Goal: Task Accomplishment & Management: Complete application form

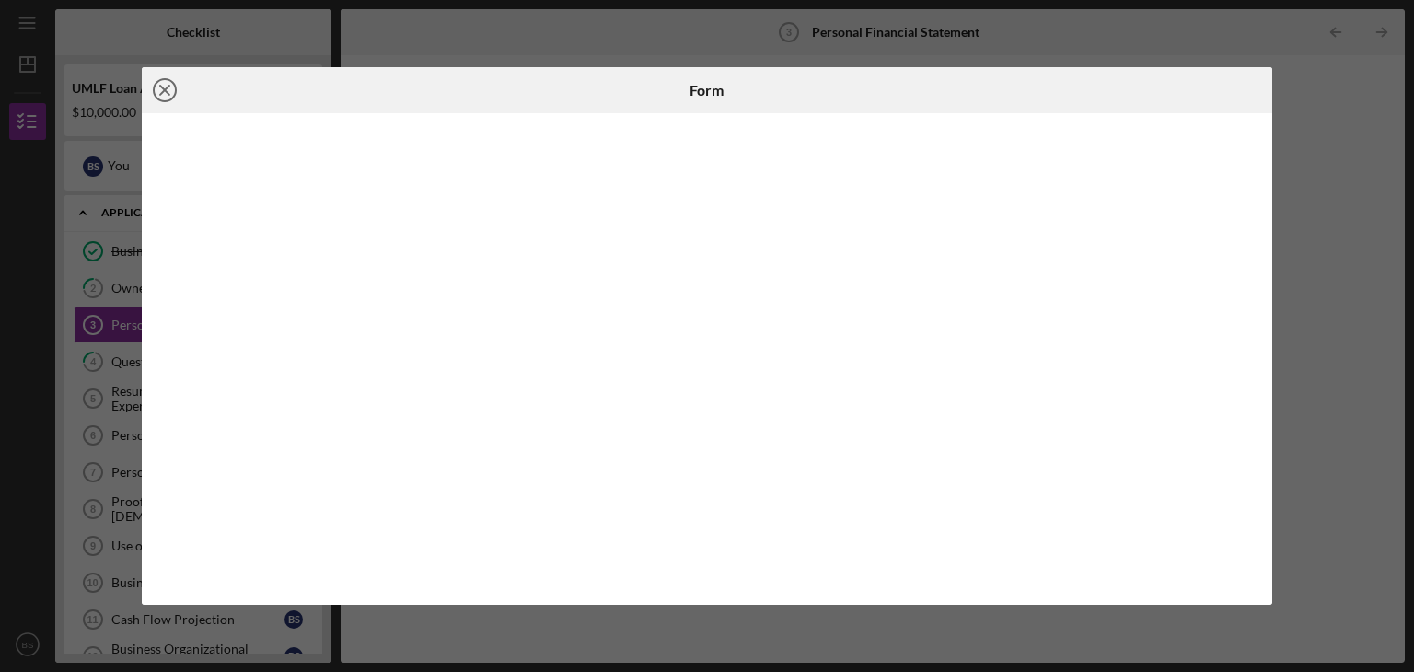
click at [166, 87] on line at bounding box center [164, 90] width 9 height 9
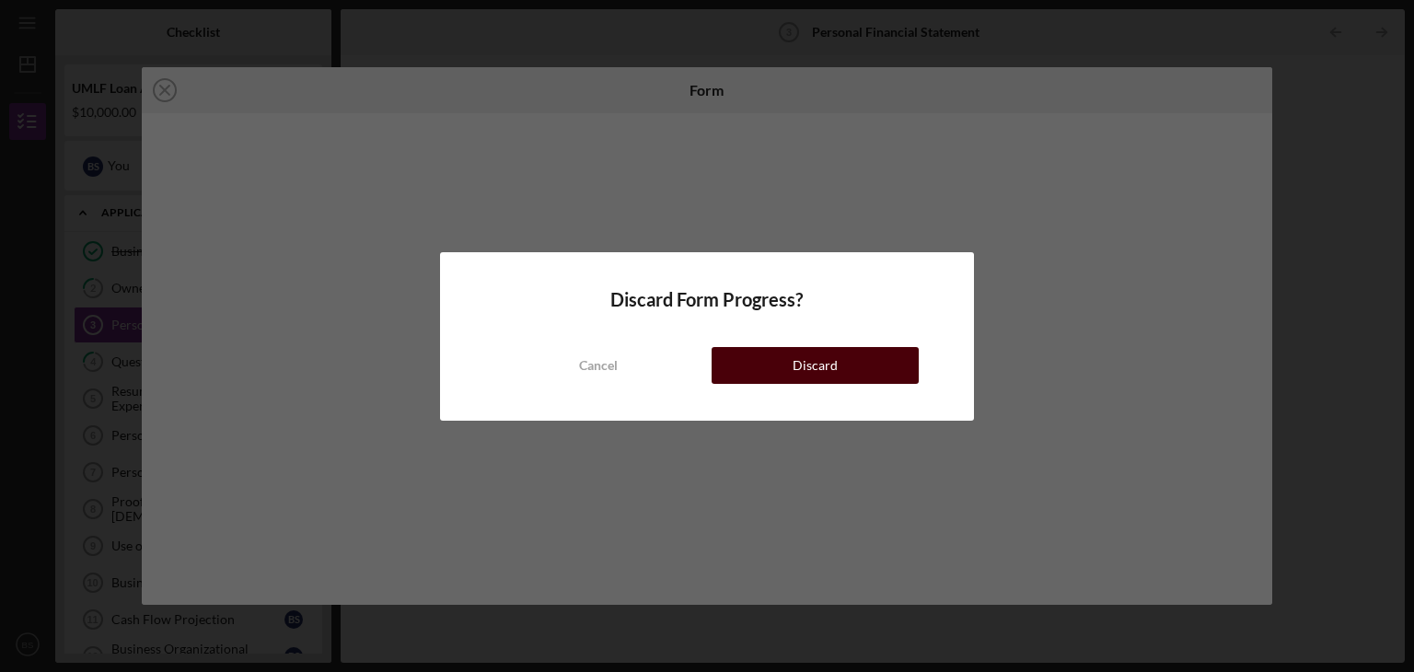
click at [763, 351] on button "Discard" at bounding box center [815, 365] width 207 height 37
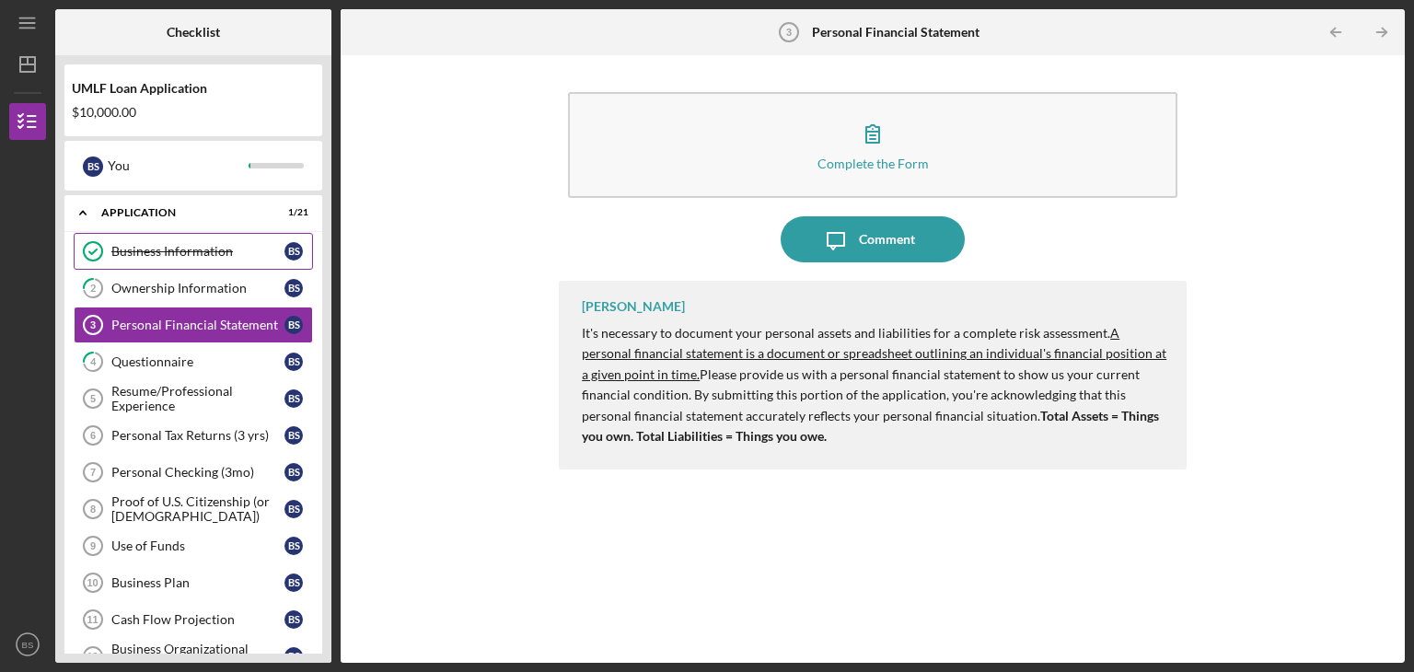
click at [162, 250] on div "Business Information" at bounding box center [197, 251] width 173 height 15
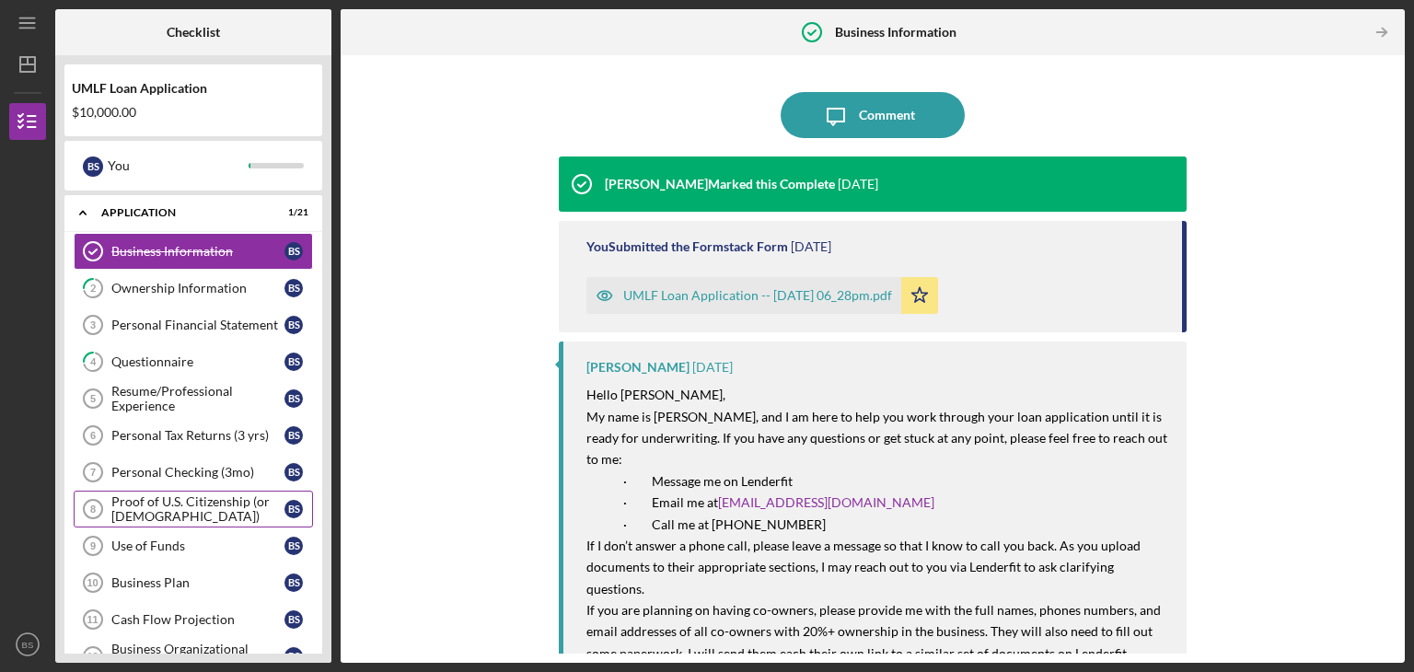
click at [151, 497] on div "Proof of U.S. Citizenship (or [DEMOGRAPHIC_DATA])" at bounding box center [197, 509] width 173 height 29
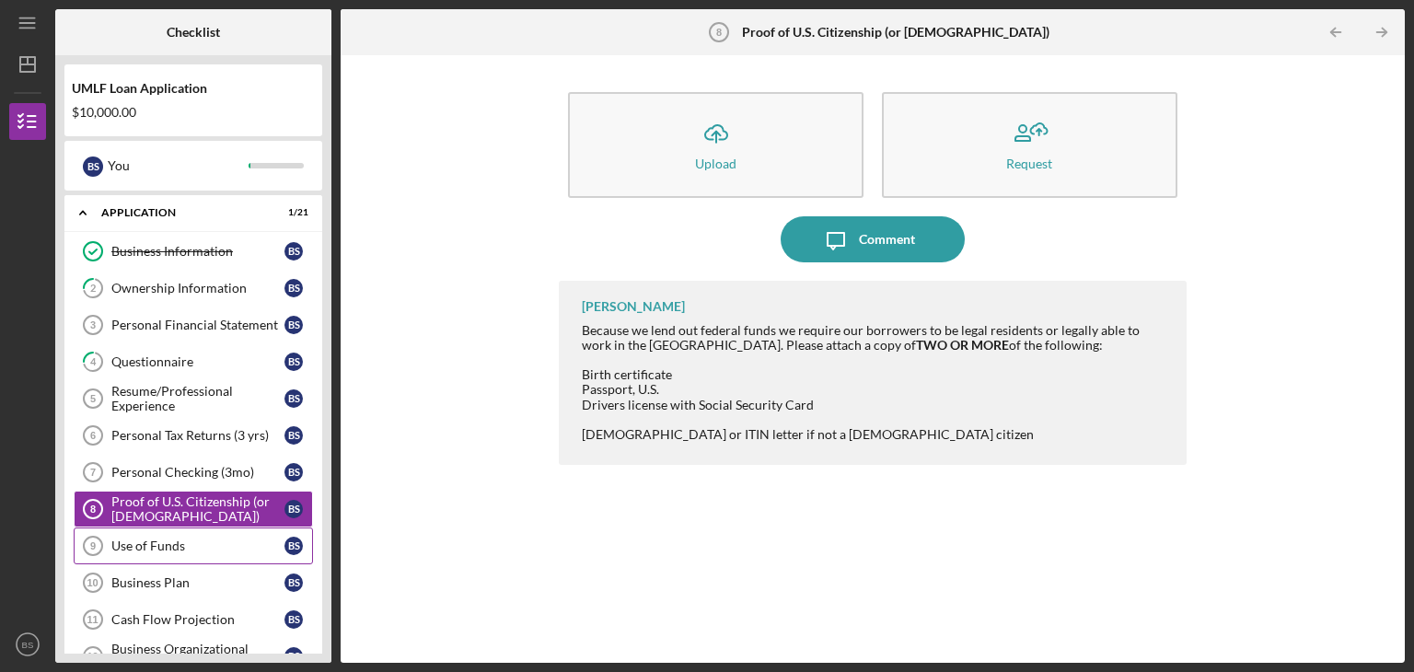
click at [169, 541] on div "Use of Funds" at bounding box center [197, 546] width 173 height 15
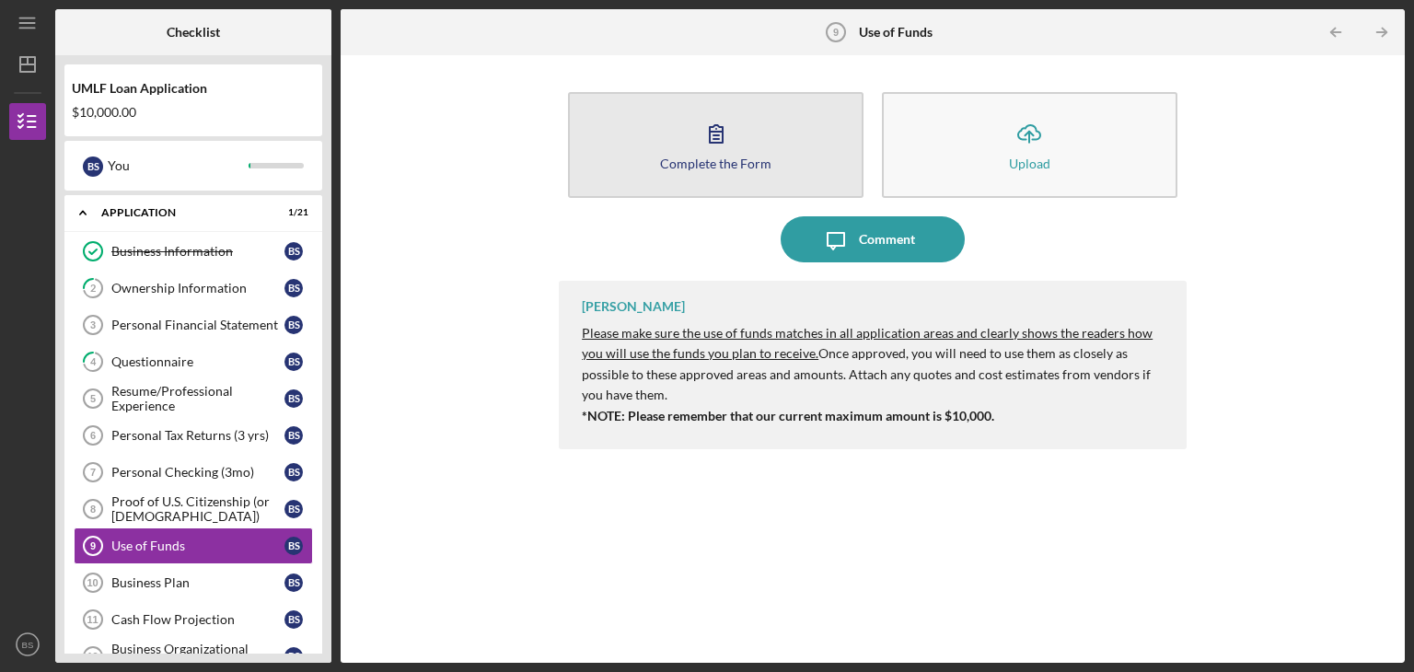
click at [754, 159] on div "Complete the Form" at bounding box center [715, 164] width 111 height 14
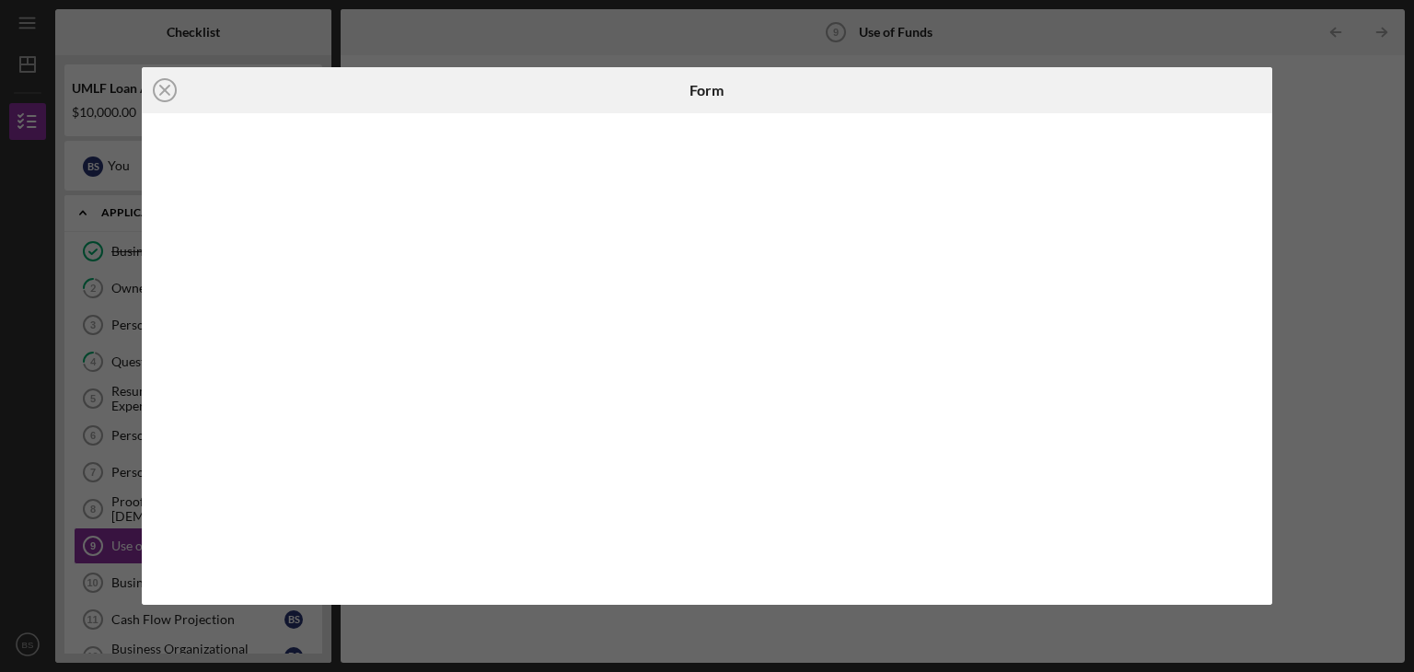
click at [1258, 531] on div at bounding box center [708, 359] width 1132 height 492
click at [1265, 547] on div at bounding box center [708, 359] width 1132 height 492
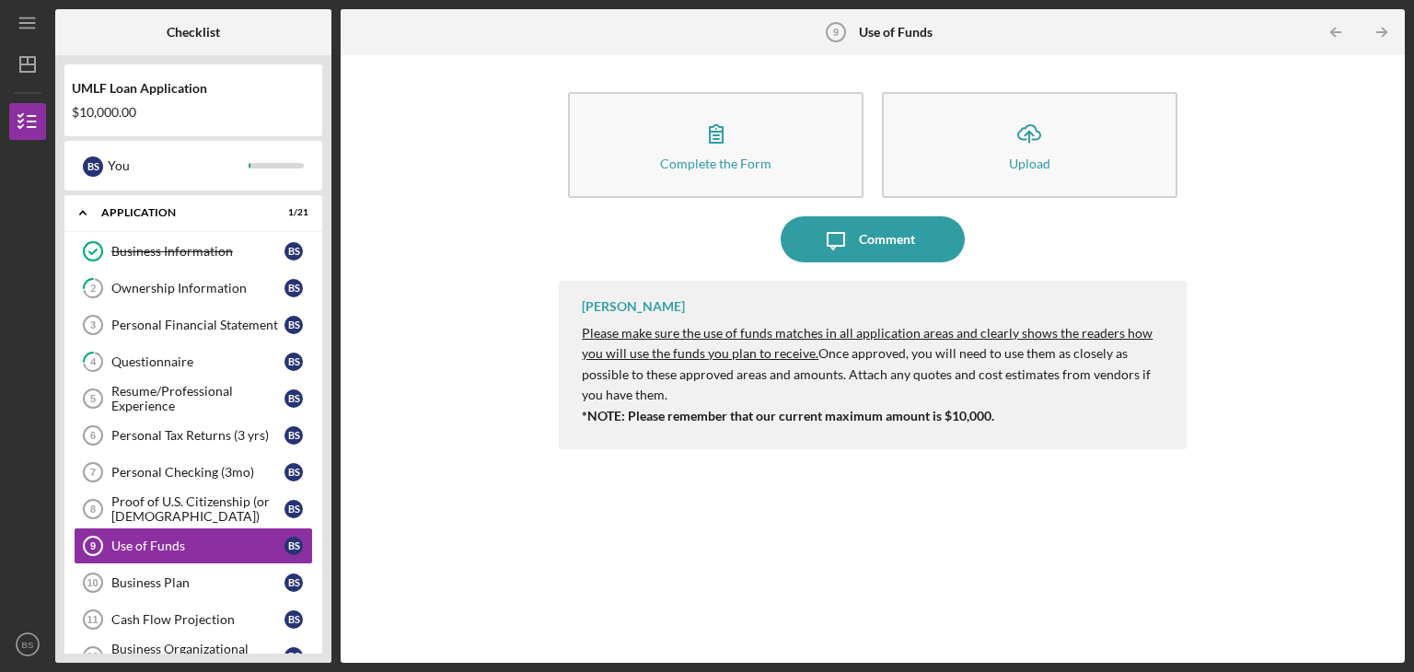
click at [1326, 269] on div "Complete the Form Form Icon/Upload Upload Icon/Message Comment Amy Phelps Pleas…" at bounding box center [873, 358] width 1046 height 589
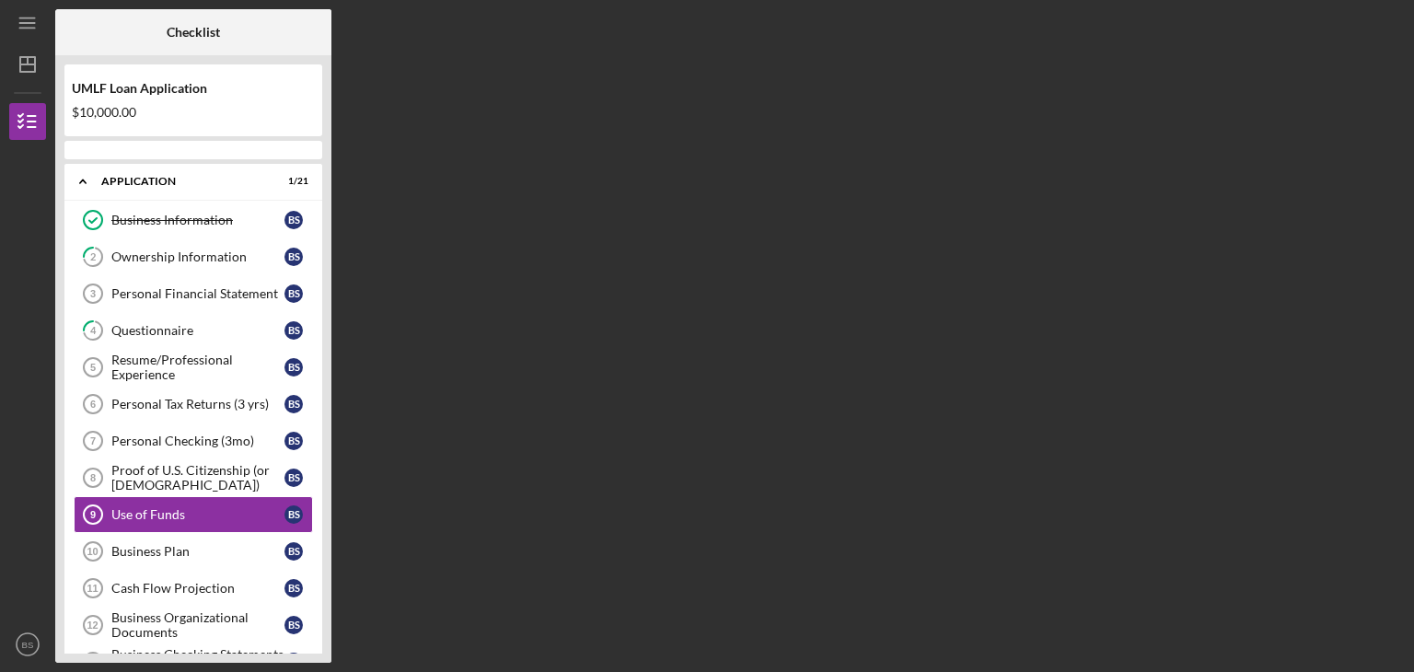
scroll to position [103, 0]
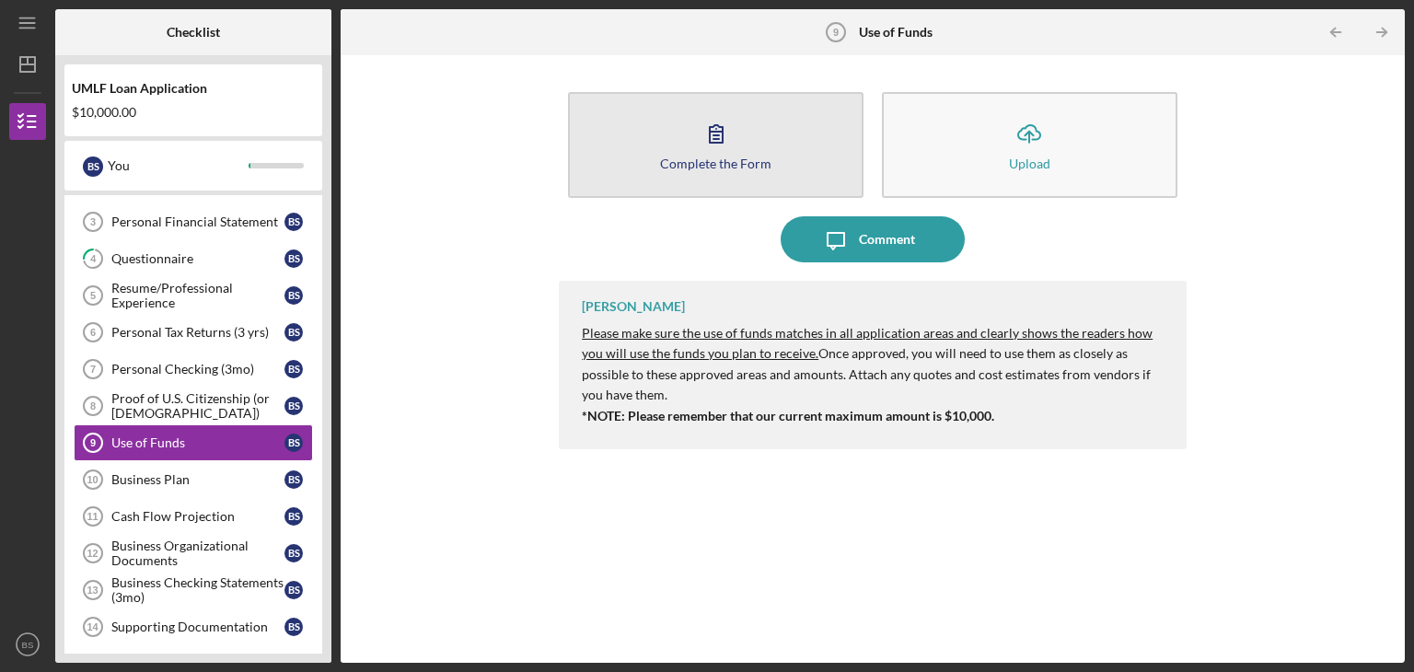
click at [729, 134] on icon "button" at bounding box center [716, 134] width 46 height 46
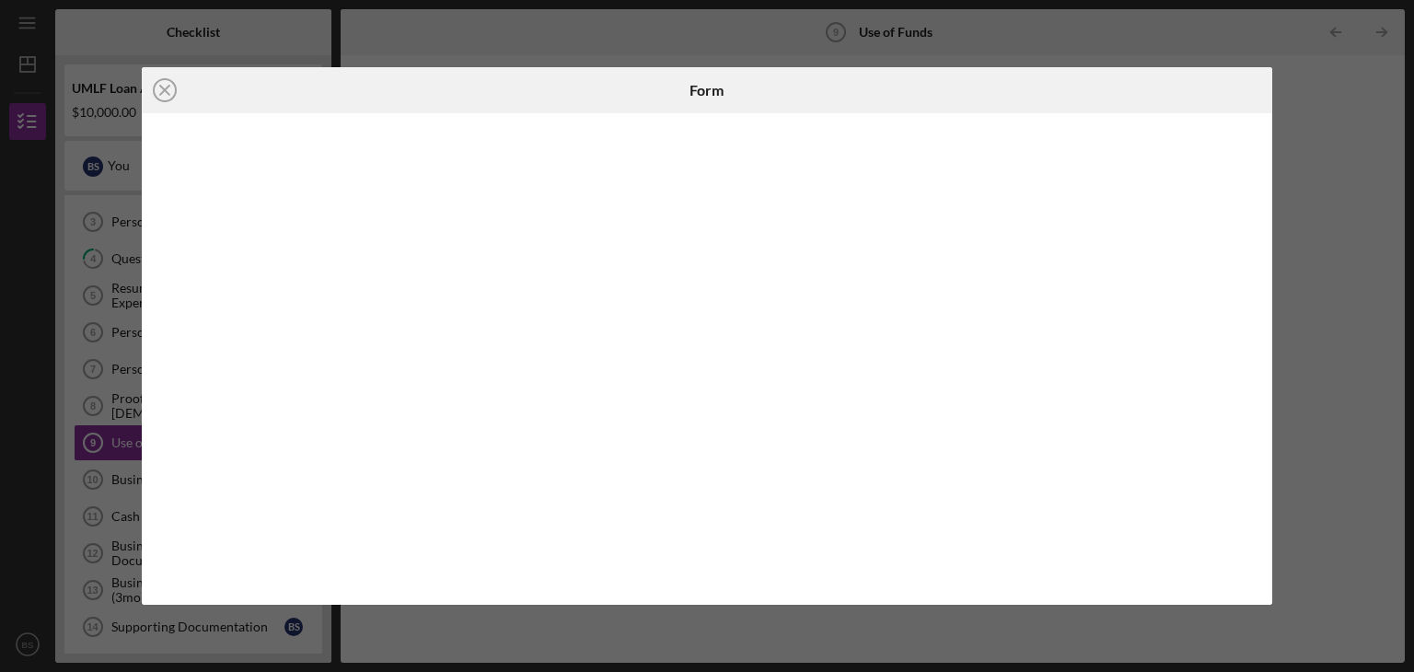
click at [1258, 249] on div at bounding box center [708, 359] width 1132 height 492
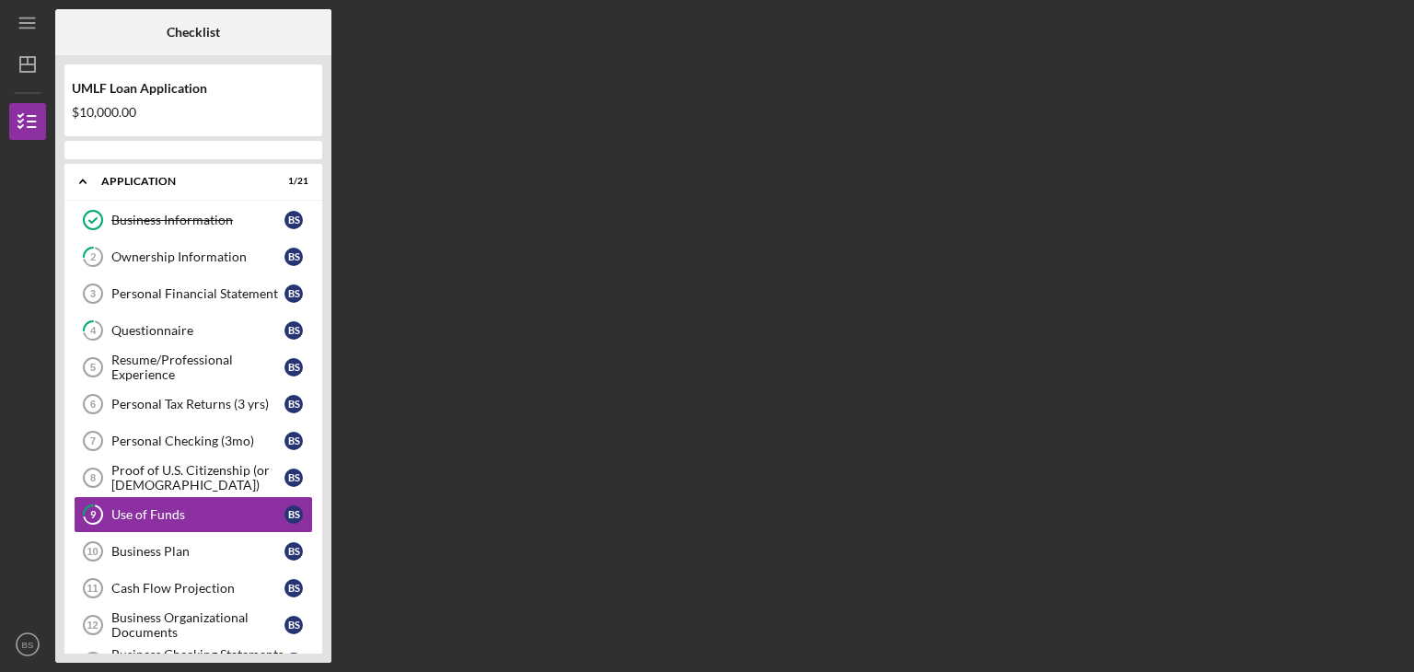
scroll to position [103, 0]
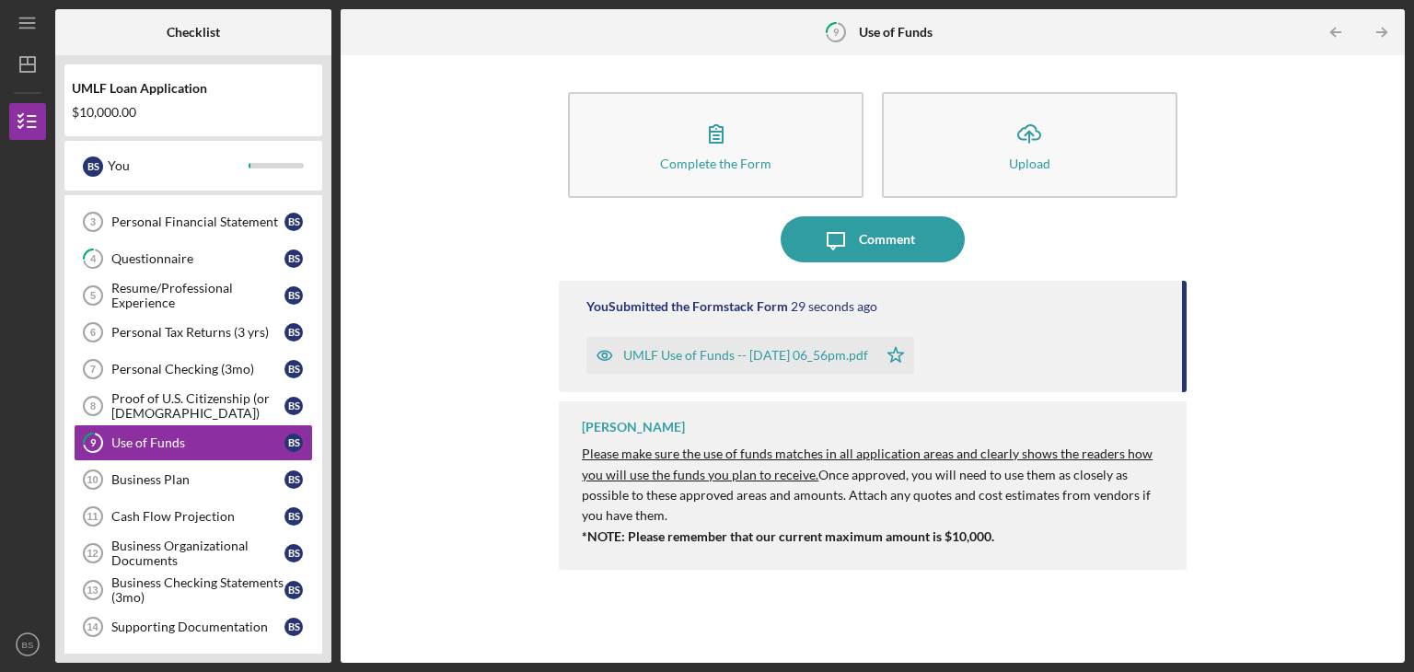
click at [329, 634] on div "UMLF Loan Application $10,000.00 B S You Icon/Expander Application 1 / 21 Busin…" at bounding box center [193, 359] width 276 height 608
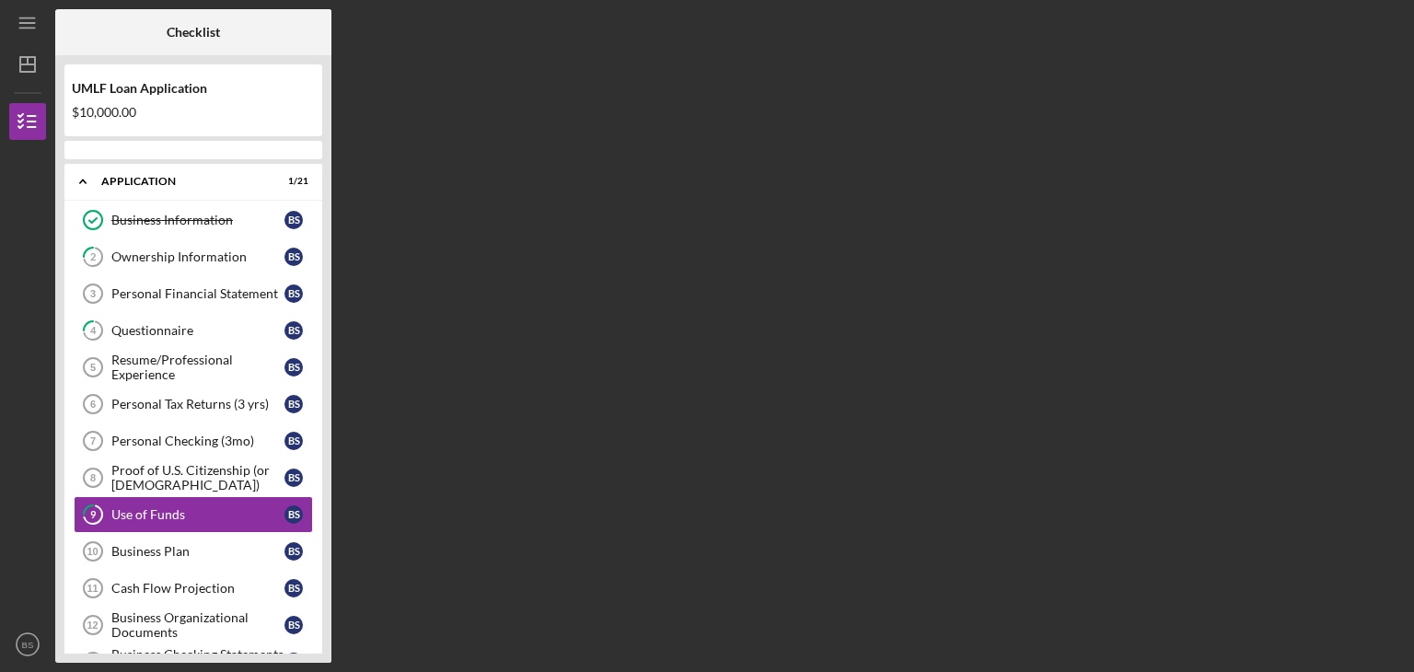
scroll to position [103, 0]
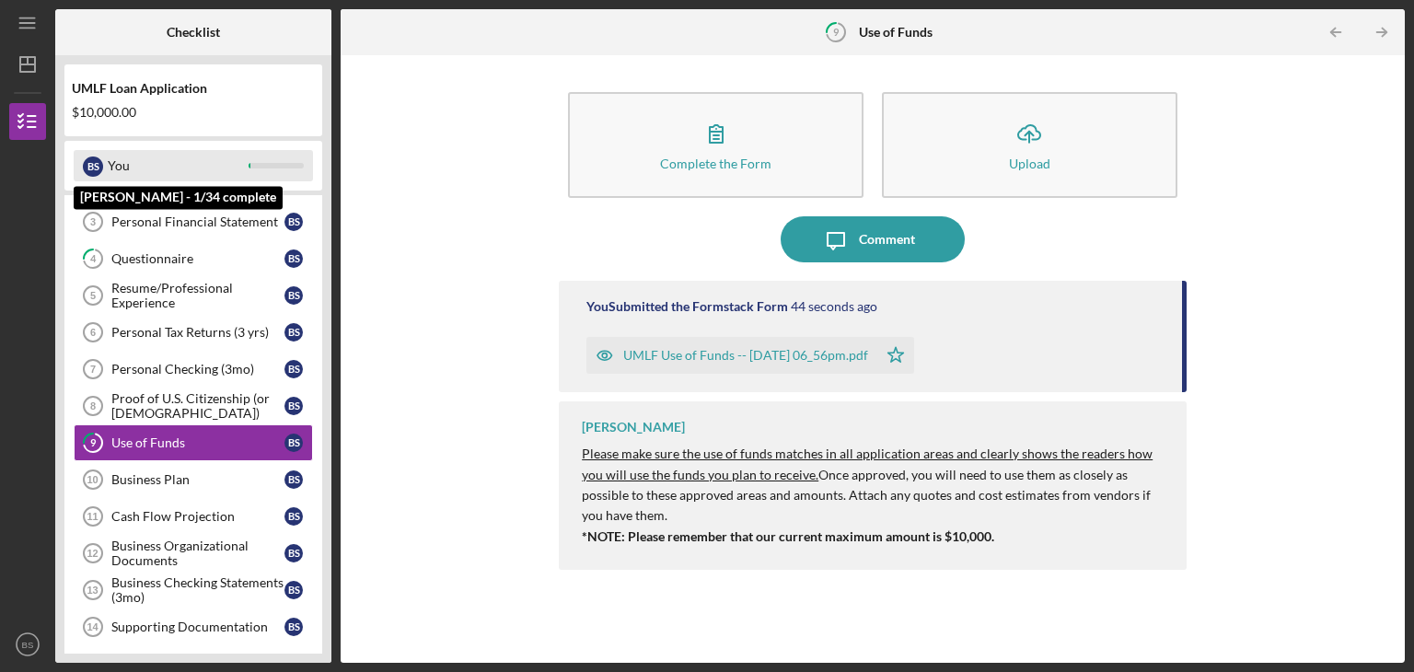
click at [115, 161] on div "You" at bounding box center [178, 165] width 141 height 31
